Goal: Task Accomplishment & Management: Manage account settings

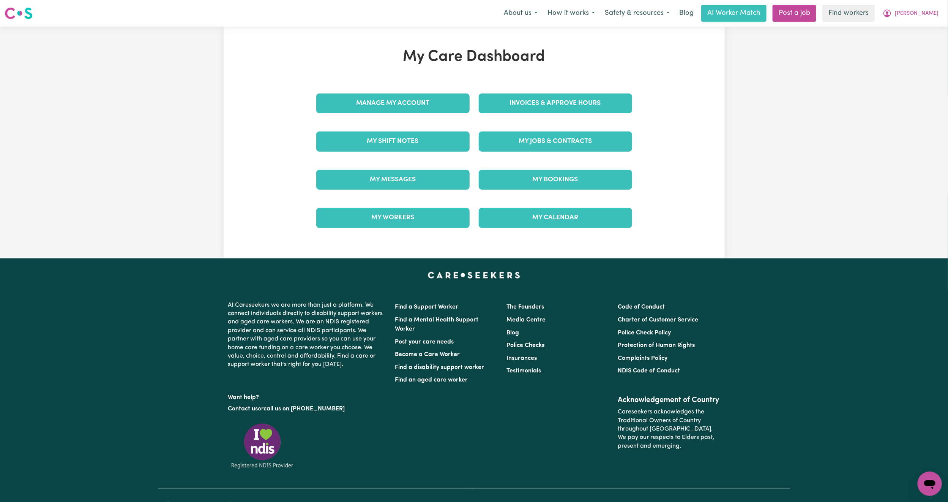
click at [404, 194] on div "My Messages" at bounding box center [393, 180] width 162 height 38
click at [410, 183] on link "My Messages" at bounding box center [392, 180] width 153 height 20
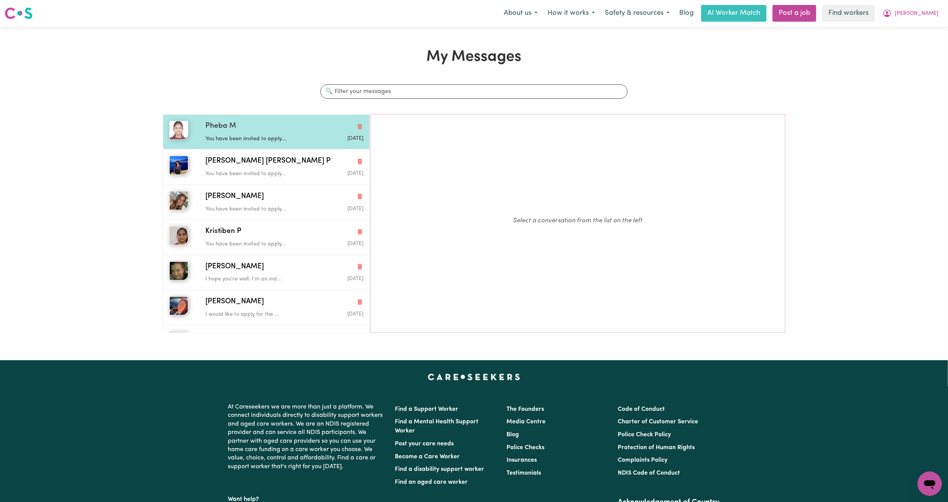
click at [298, 136] on p "You have been invited to apply..." at bounding box center [257, 139] width 105 height 8
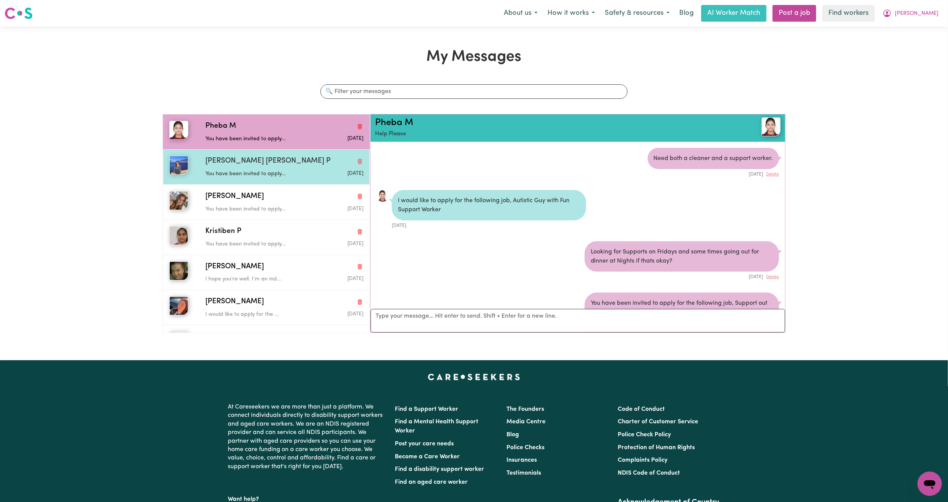
click at [290, 171] on p "You have been invited to apply..." at bounding box center [257, 174] width 105 height 8
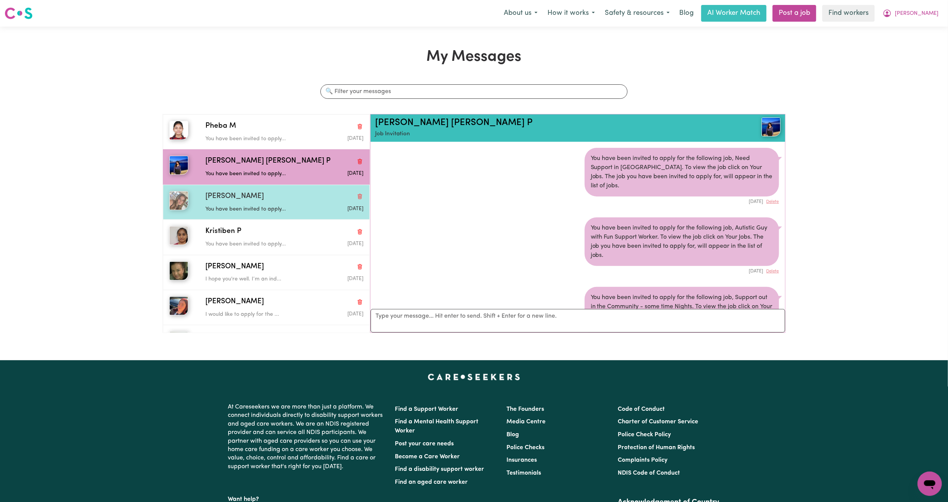
click at [272, 192] on div "[PERSON_NAME]" at bounding box center [284, 196] width 158 height 11
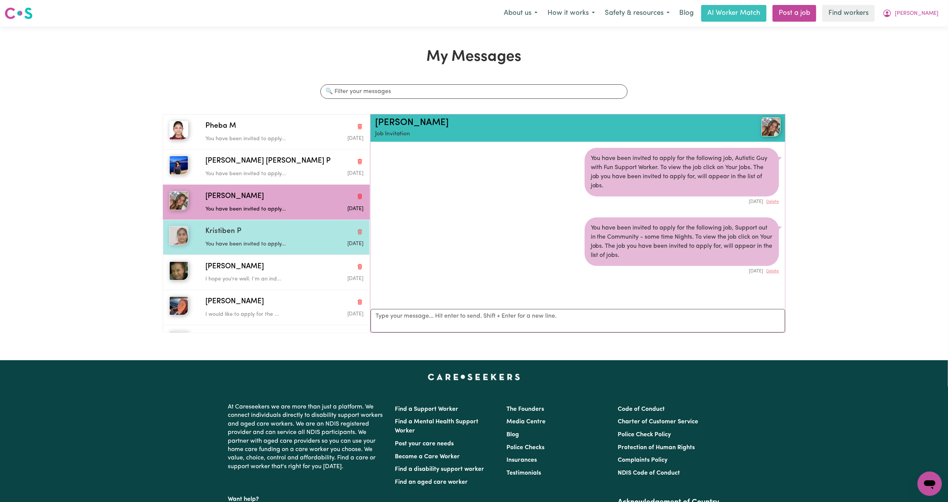
click at [254, 228] on div "Kristiben P" at bounding box center [284, 231] width 158 height 11
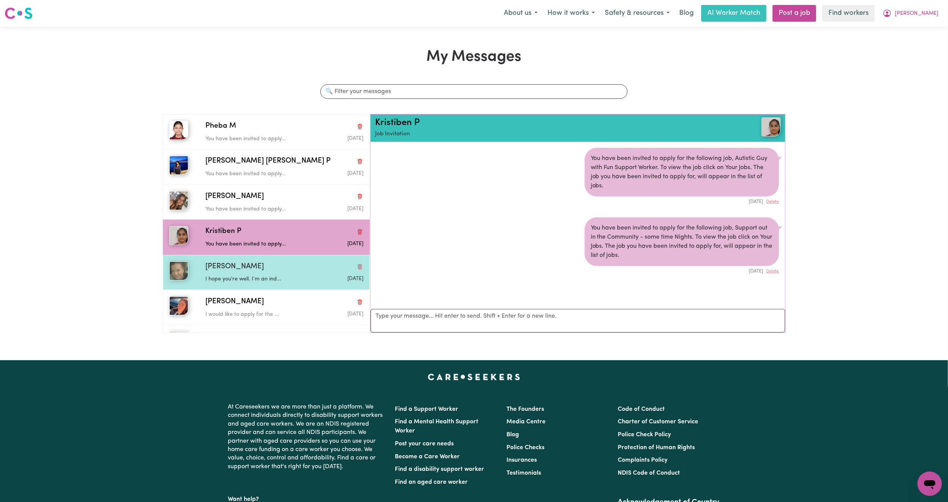
click at [279, 277] on p "I hope you're well. I’m an ind..." at bounding box center [257, 279] width 105 height 8
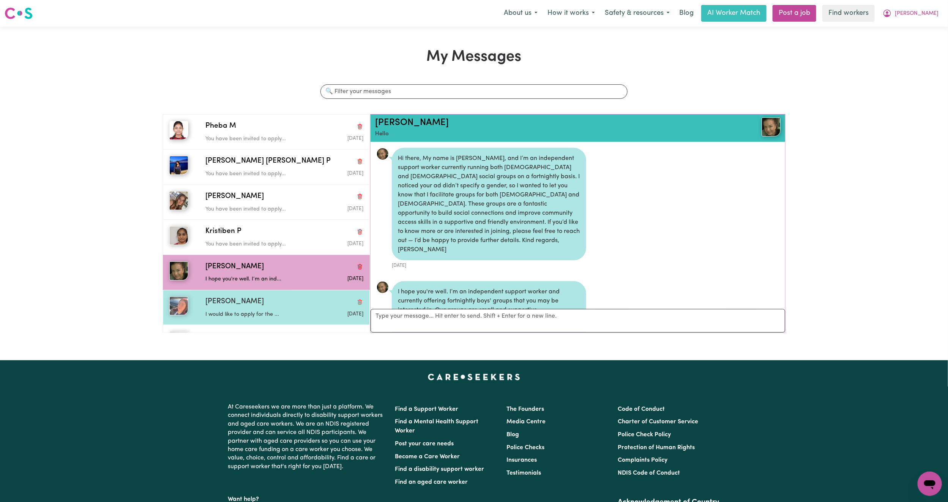
click at [252, 305] on div "[PERSON_NAME]" at bounding box center [284, 301] width 158 height 11
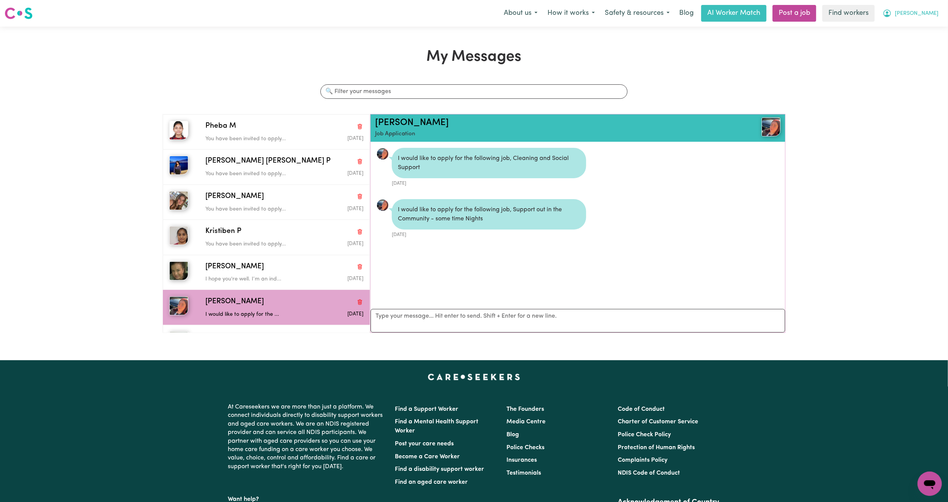
drag, startPoint x: 933, startPoint y: 13, endPoint x: 928, endPoint y: 15, distance: 5.1
click at [933, 13] on span "[PERSON_NAME]" at bounding box center [917, 13] width 44 height 8
click at [918, 34] on link "My Dashboard" at bounding box center [913, 29] width 60 height 14
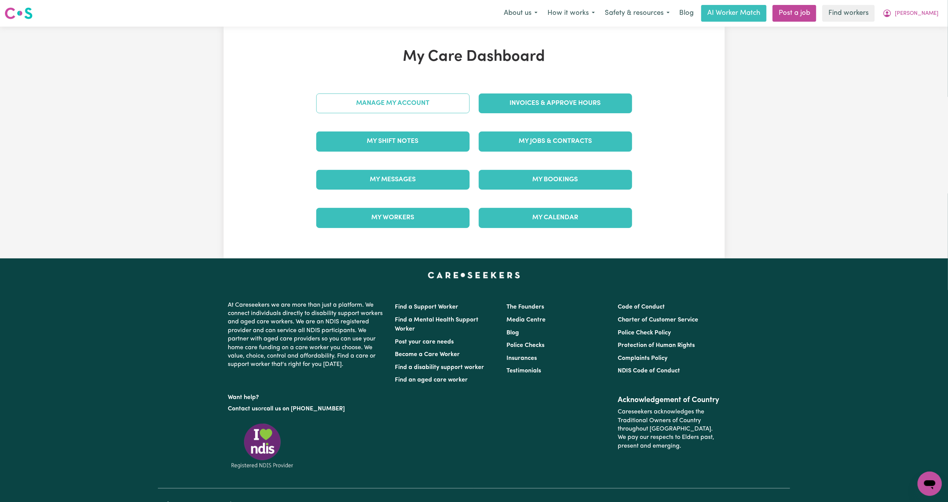
click at [375, 100] on link "Manage My Account" at bounding box center [392, 103] width 153 height 20
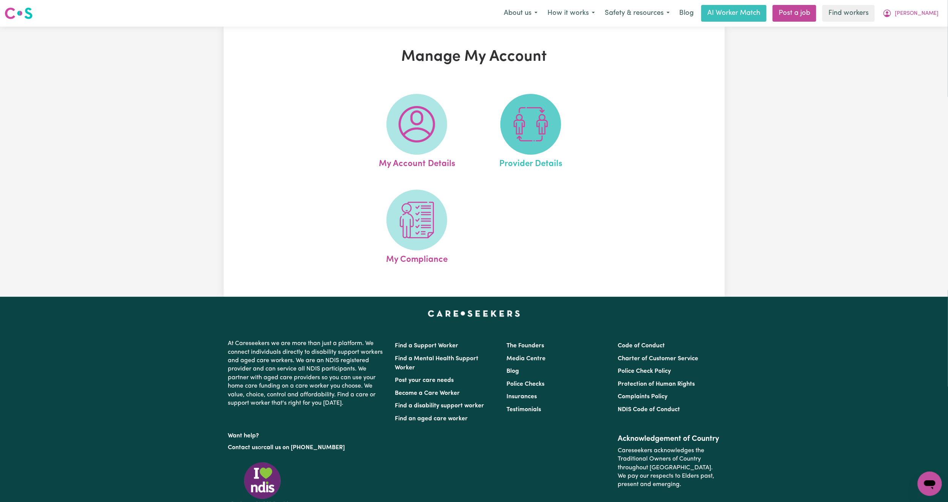
click at [531, 131] on img at bounding box center [531, 124] width 36 height 36
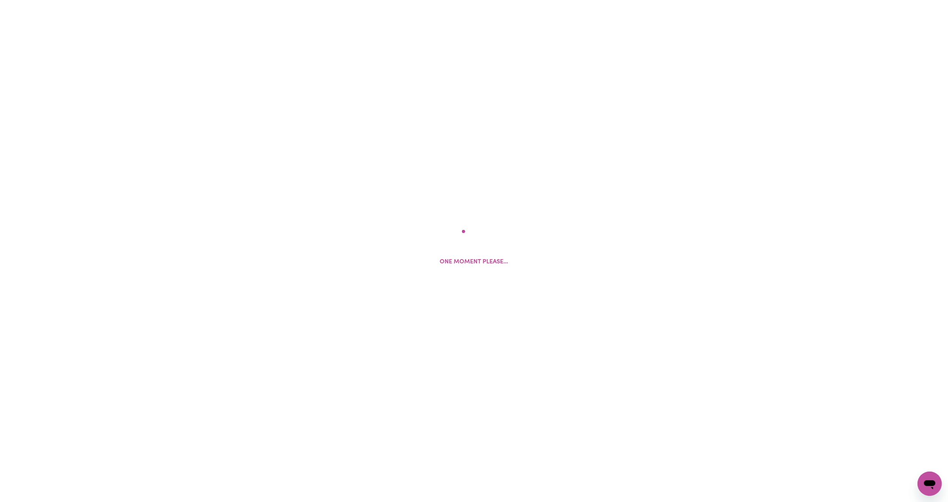
select select "NDIS_FUNDING_PLAN_MANAGED"
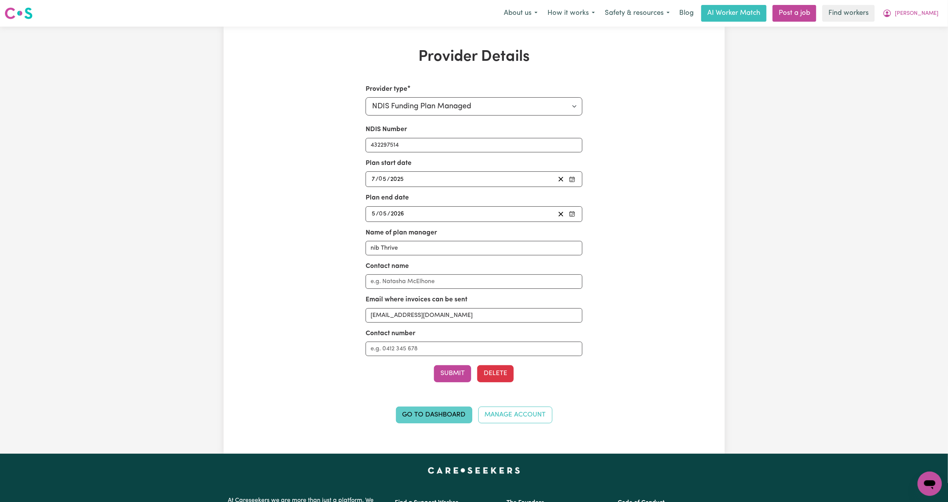
click at [444, 413] on link "Go to Dashboard" at bounding box center [434, 414] width 76 height 17
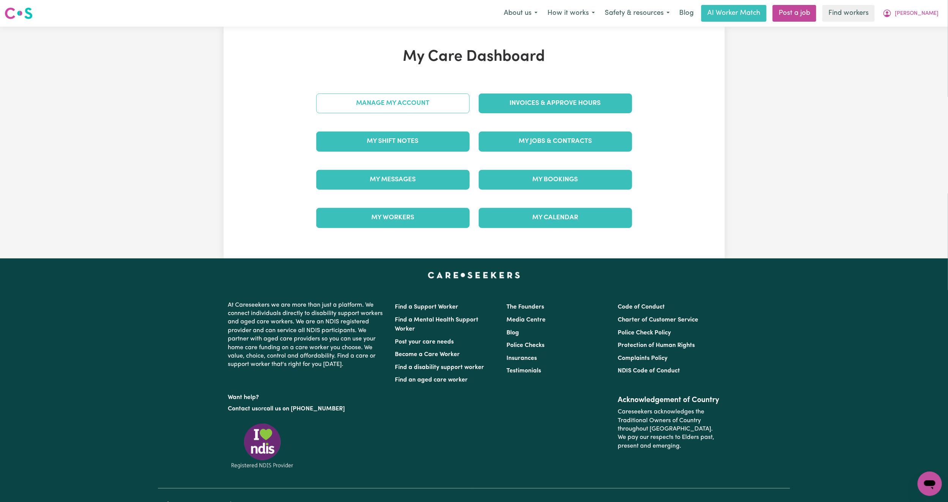
click at [413, 108] on link "Manage My Account" at bounding box center [392, 103] width 153 height 20
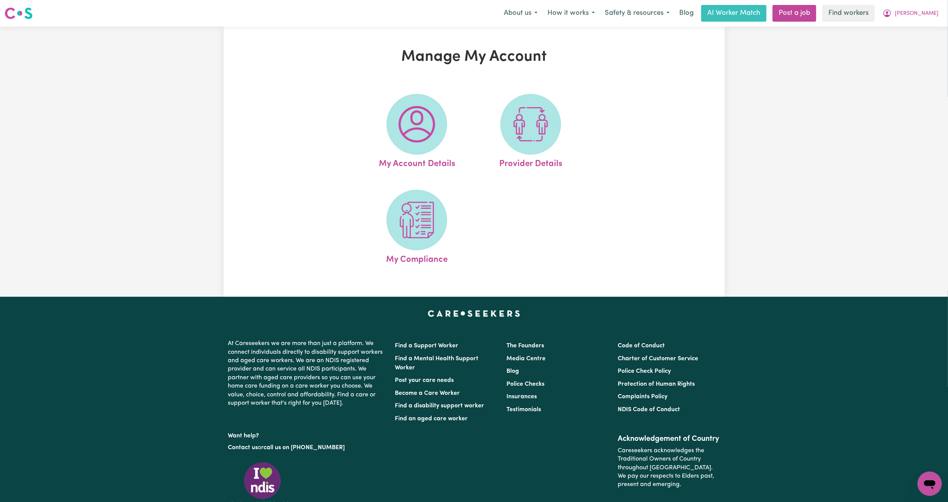
click at [413, 108] on img at bounding box center [417, 124] width 36 height 36
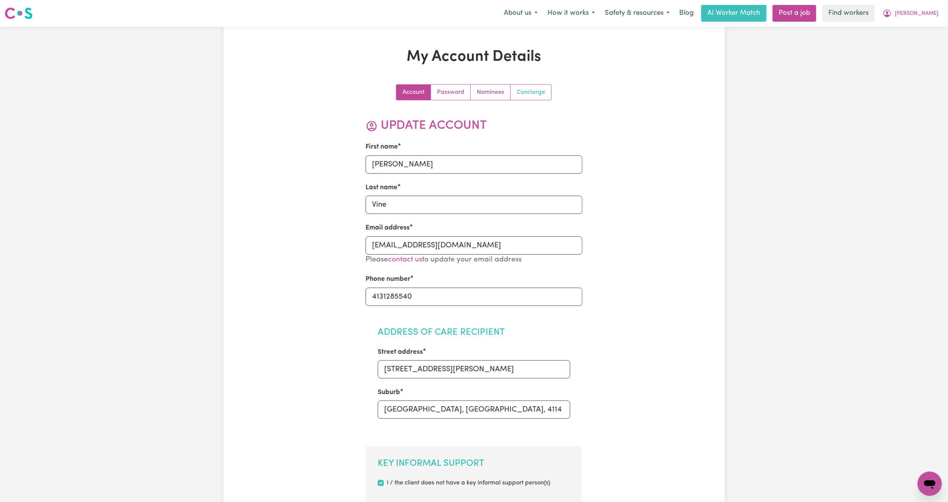
click at [528, 93] on link "Concierge" at bounding box center [531, 92] width 41 height 15
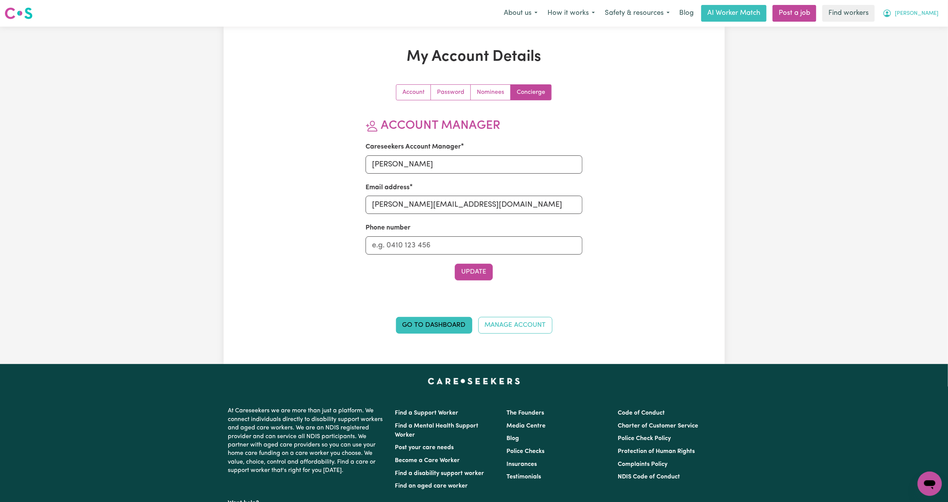
click at [932, 14] on span "[PERSON_NAME]" at bounding box center [917, 13] width 44 height 8
click at [921, 28] on link "My Dashboard" at bounding box center [913, 29] width 60 height 14
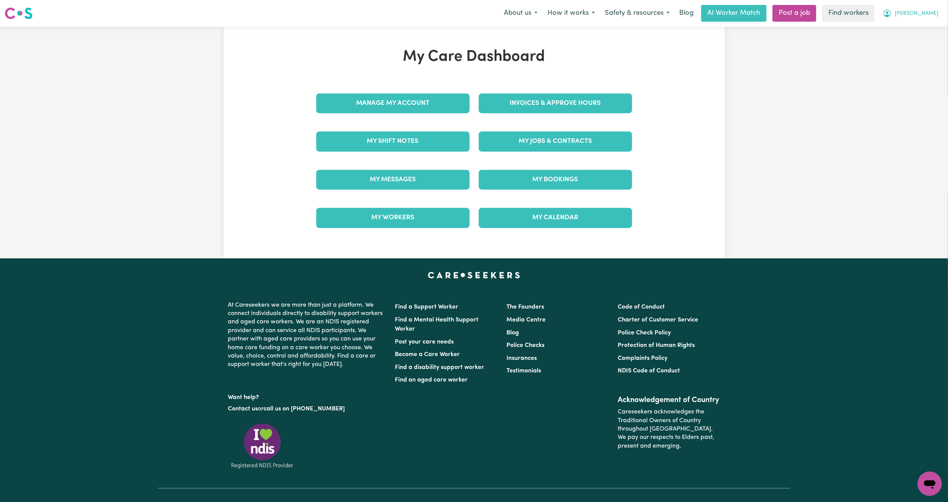
click at [922, 19] on button "[PERSON_NAME]" at bounding box center [911, 13] width 66 height 16
click at [917, 44] on link "Logout" at bounding box center [913, 43] width 60 height 14
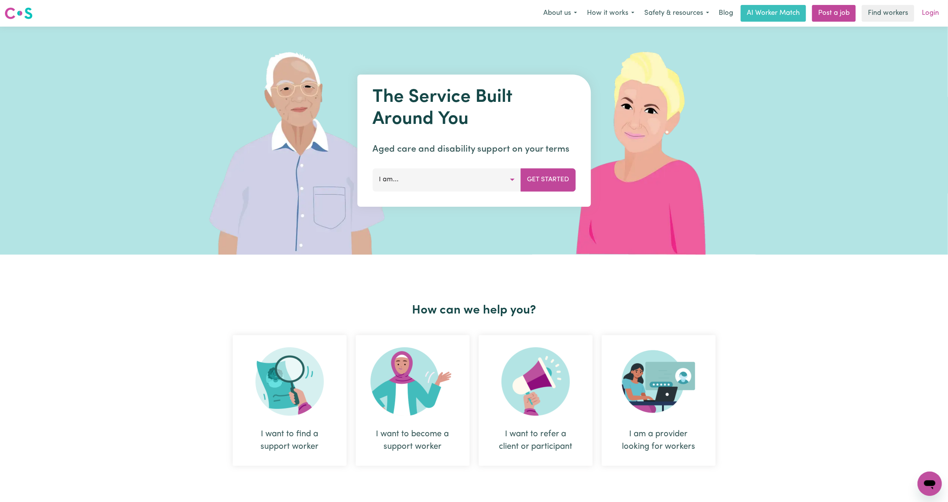
click at [929, 13] on link "Login" at bounding box center [930, 13] width 26 height 17
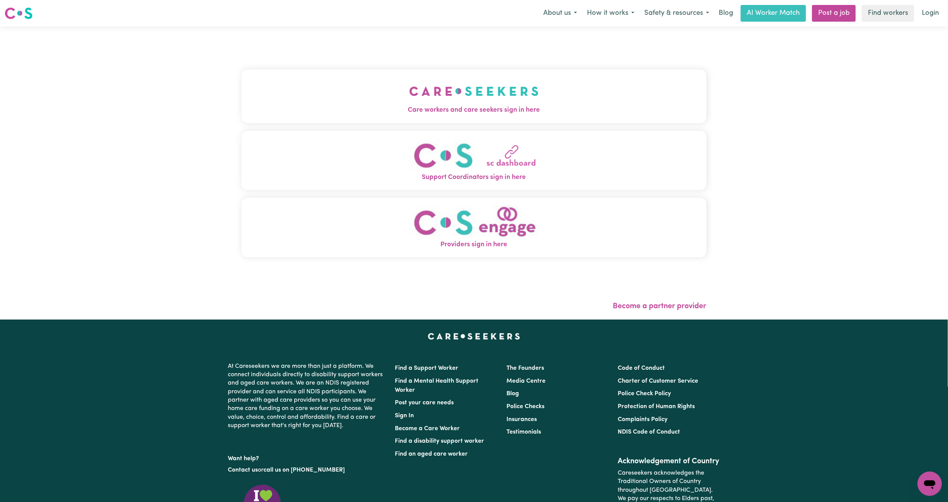
click at [416, 68] on div "Care workers and care seekers sign in here Support Coordinators sign in here Pr…" at bounding box center [473, 167] width 465 height 251
click at [409, 103] on img "Care workers and care seekers sign in here" at bounding box center [473, 91] width 129 height 28
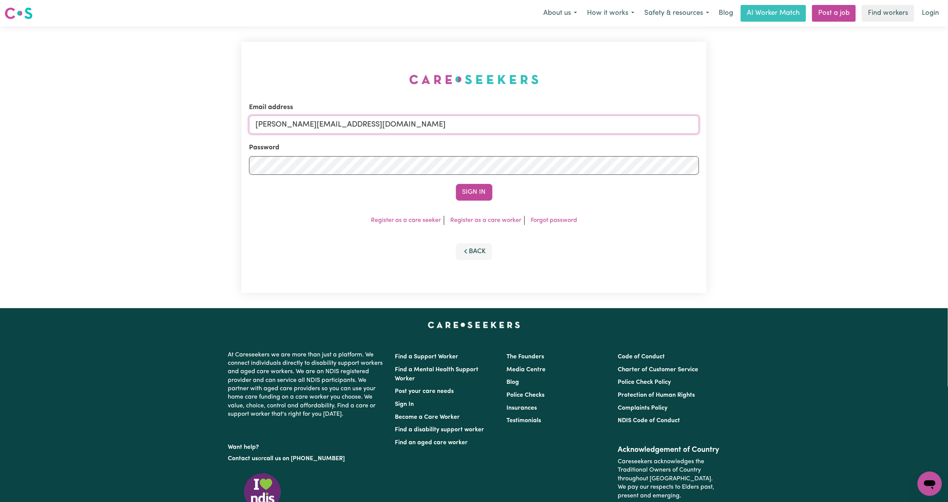
click at [335, 131] on input "[PERSON_NAME][EMAIL_ADDRESS][DOMAIN_NAME]" at bounding box center [474, 124] width 450 height 18
drag, startPoint x: 295, startPoint y: 126, endPoint x: 578, endPoint y: 141, distance: 283.3
click at [578, 142] on form "Email address [EMAIL_ADDRESS][PERSON_NAME][DOMAIN_NAME] Password Sign In" at bounding box center [474, 152] width 450 height 98
type input "superuser~[EMAIL_ADDRESS][DOMAIN_NAME]"
click at [480, 189] on button "Sign In" at bounding box center [474, 192] width 36 height 17
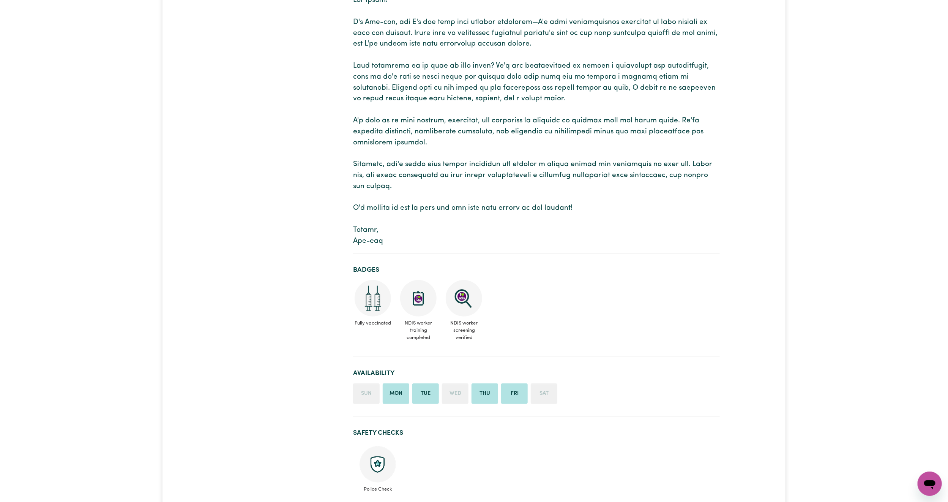
scroll to position [57, 0]
